Goal: Navigation & Orientation: Find specific page/section

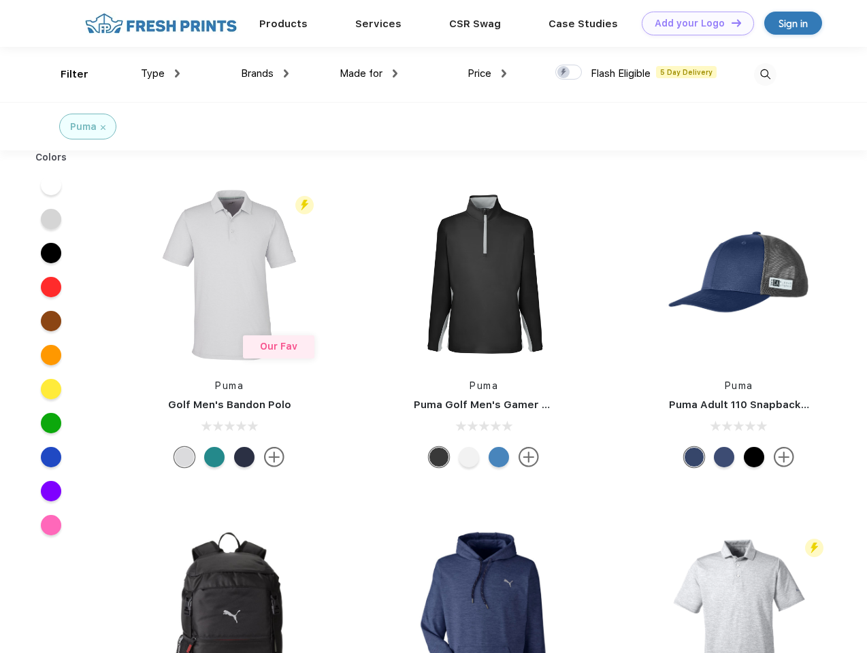
click at [693, 23] on link "Add your Logo Design Tool" at bounding box center [698, 24] width 112 height 24
click at [0, 0] on div "Design Tool" at bounding box center [0, 0] width 0 height 0
click at [730, 22] on link "Add your Logo Design Tool" at bounding box center [698, 24] width 112 height 24
click at [65, 74] on div "Filter" at bounding box center [75, 75] width 28 height 16
click at [161, 73] on span "Type" at bounding box center [153, 73] width 24 height 12
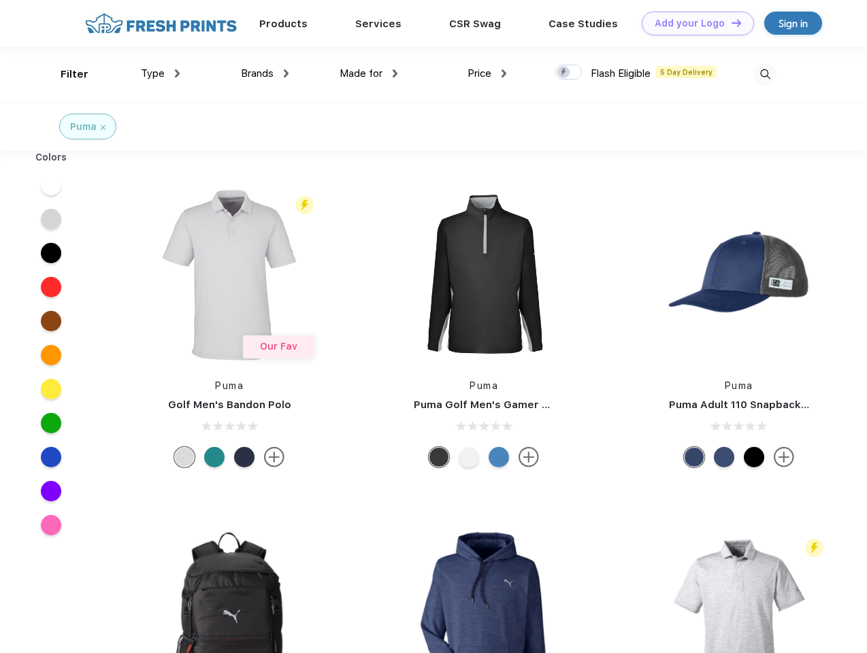
click at [265, 73] on span "Brands" at bounding box center [257, 73] width 33 height 12
click at [369, 73] on span "Made for" at bounding box center [360, 73] width 43 height 12
click at [487, 73] on span "Price" at bounding box center [479, 73] width 24 height 12
click at [569, 73] on div at bounding box center [568, 72] width 27 height 15
click at [564, 73] on input "checkbox" at bounding box center [559, 68] width 9 height 9
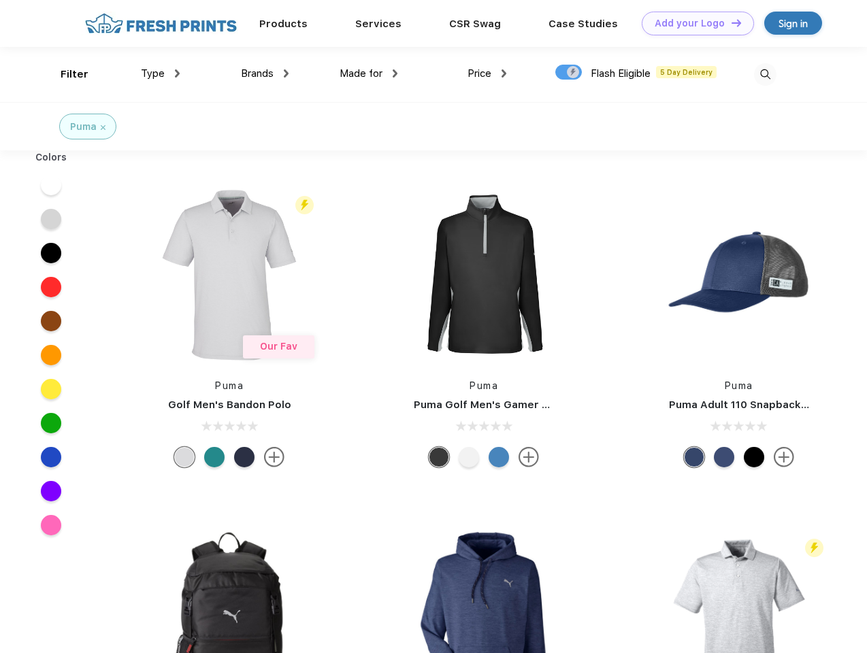
click at [765, 74] on img at bounding box center [765, 74] width 22 height 22
